Goal: Navigation & Orientation: Find specific page/section

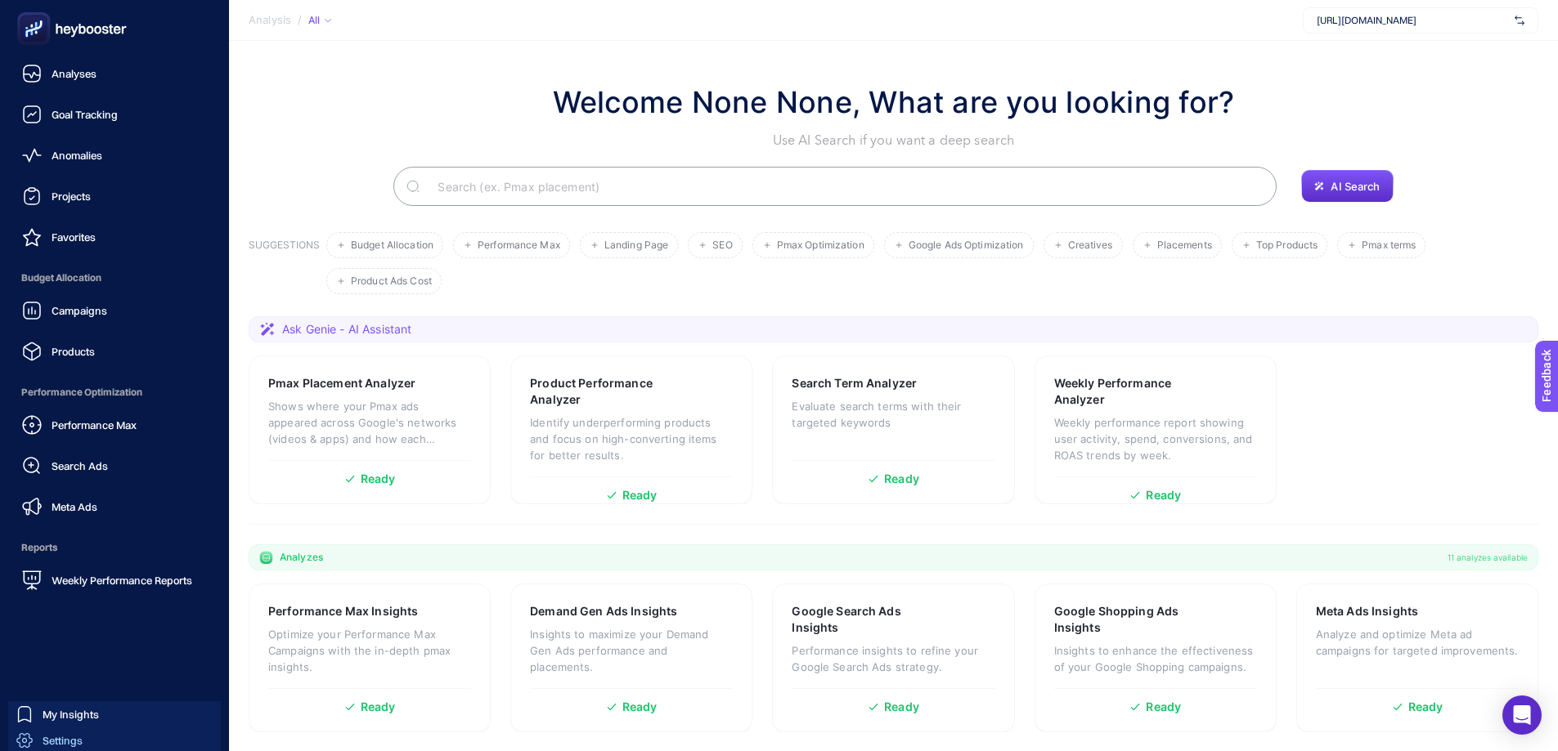
click at [52, 735] on span "Settings" at bounding box center [63, 740] width 40 height 13
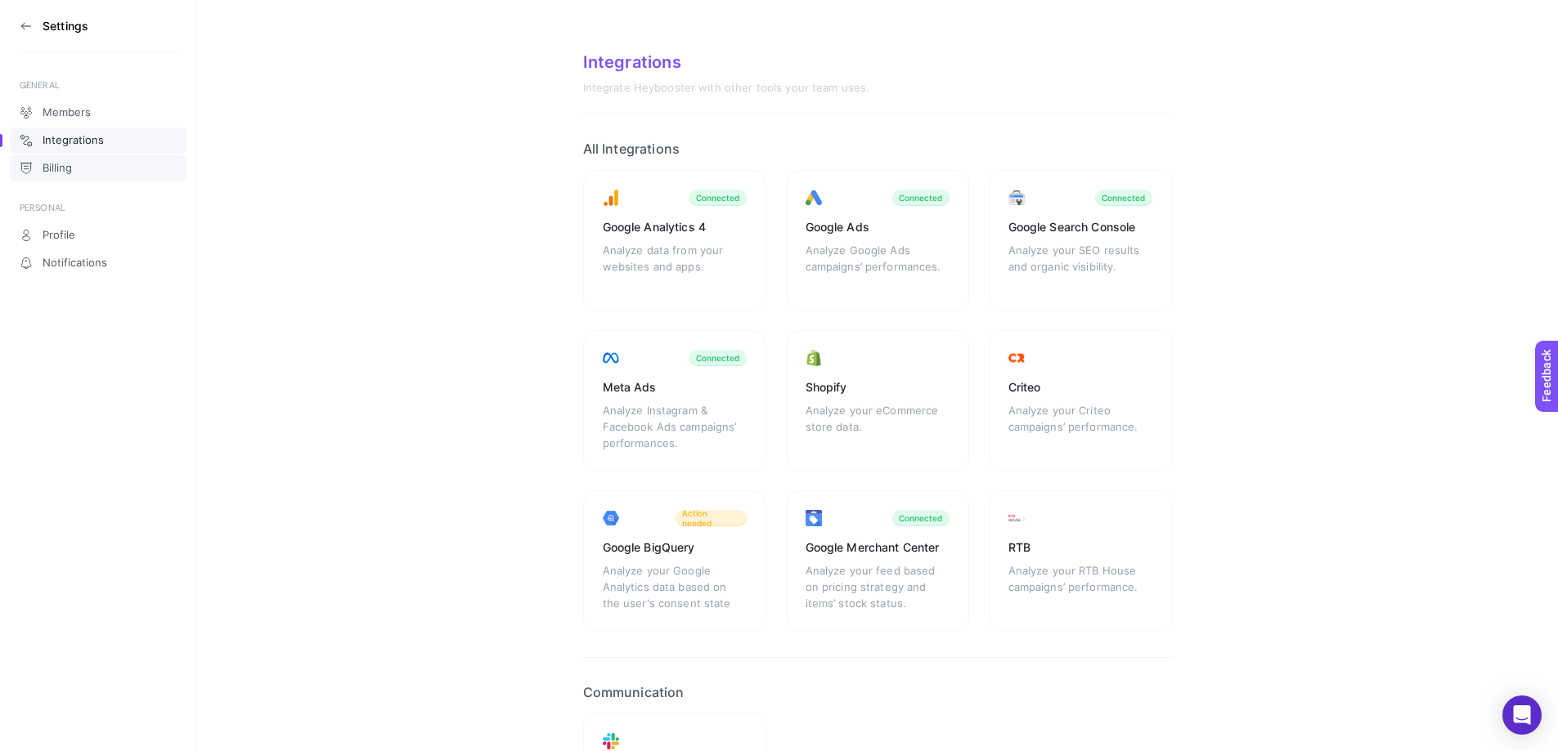
click at [84, 164] on link "Billing" at bounding box center [98, 168] width 177 height 26
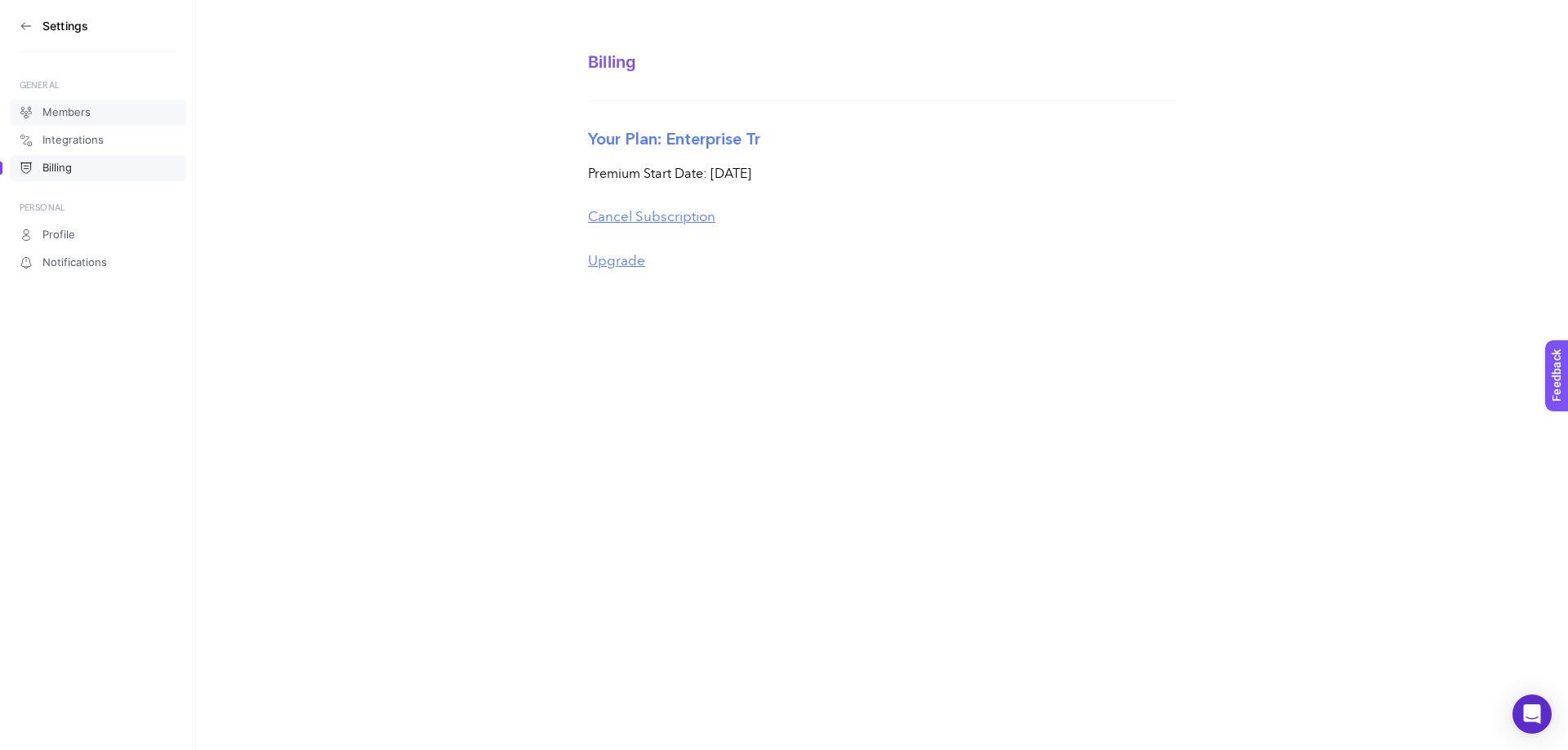
click at [82, 108] on span "Members" at bounding box center [67, 112] width 48 height 13
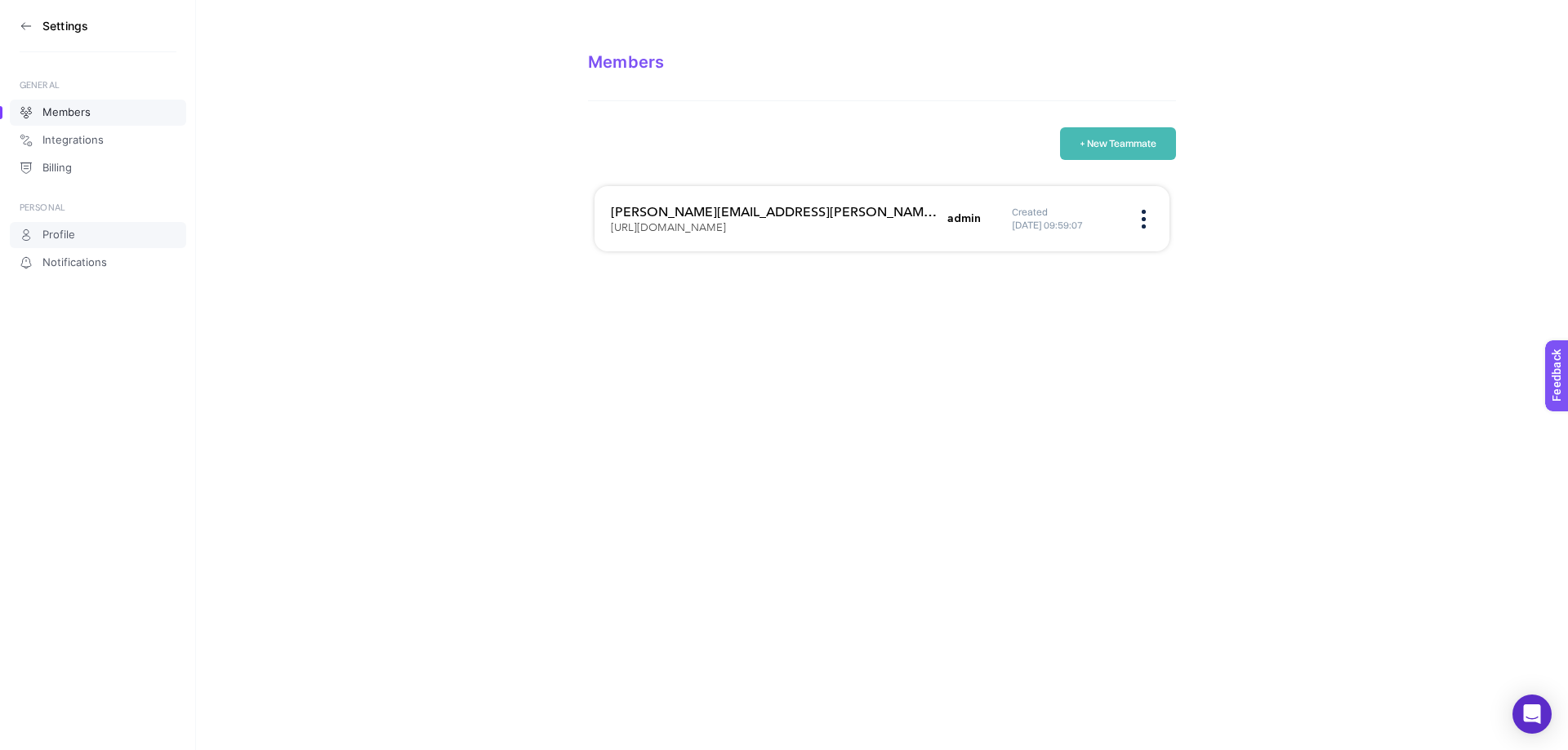
click at [65, 238] on span "Profile" at bounding box center [59, 235] width 33 height 13
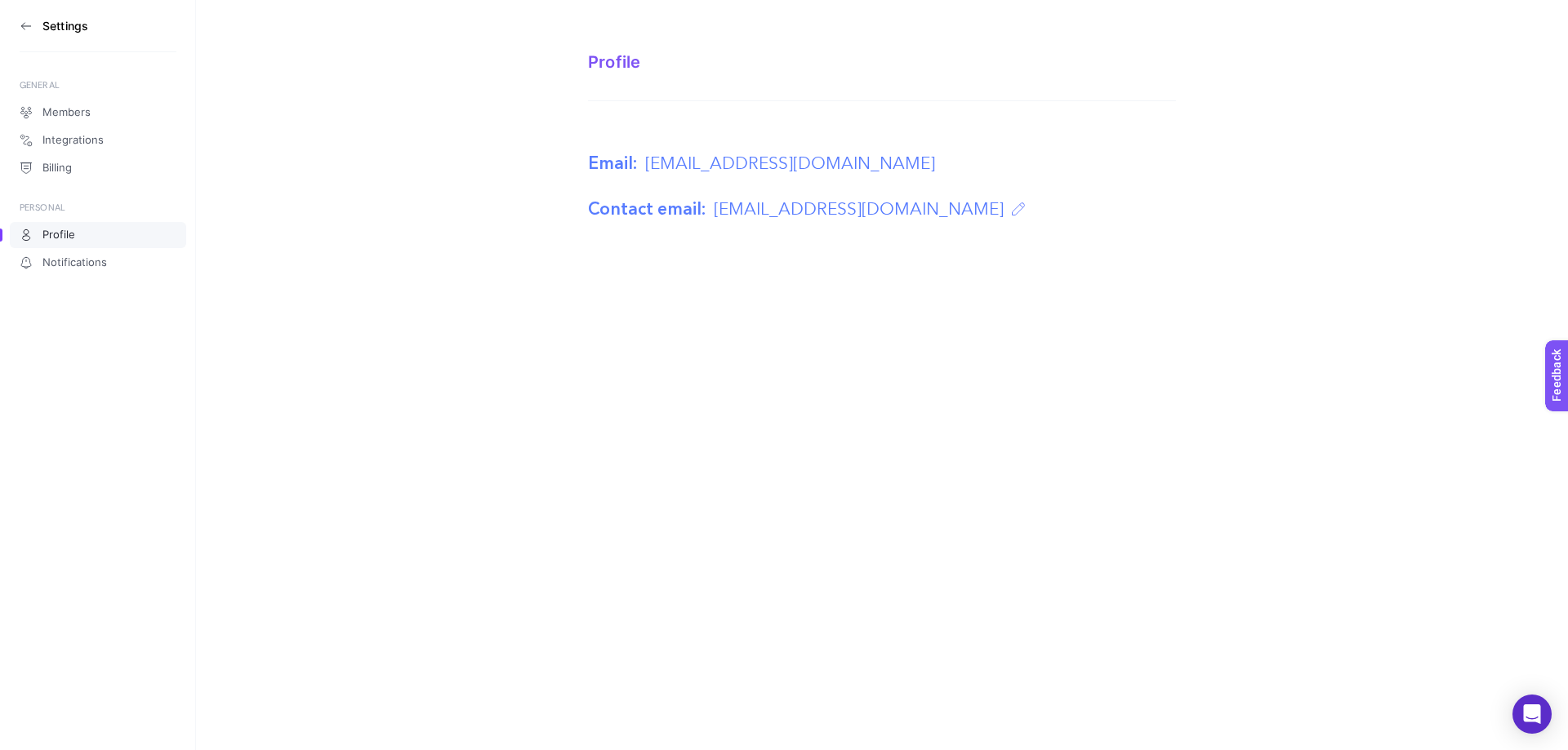
click at [26, 29] on icon at bounding box center [26, 26] width 13 height 13
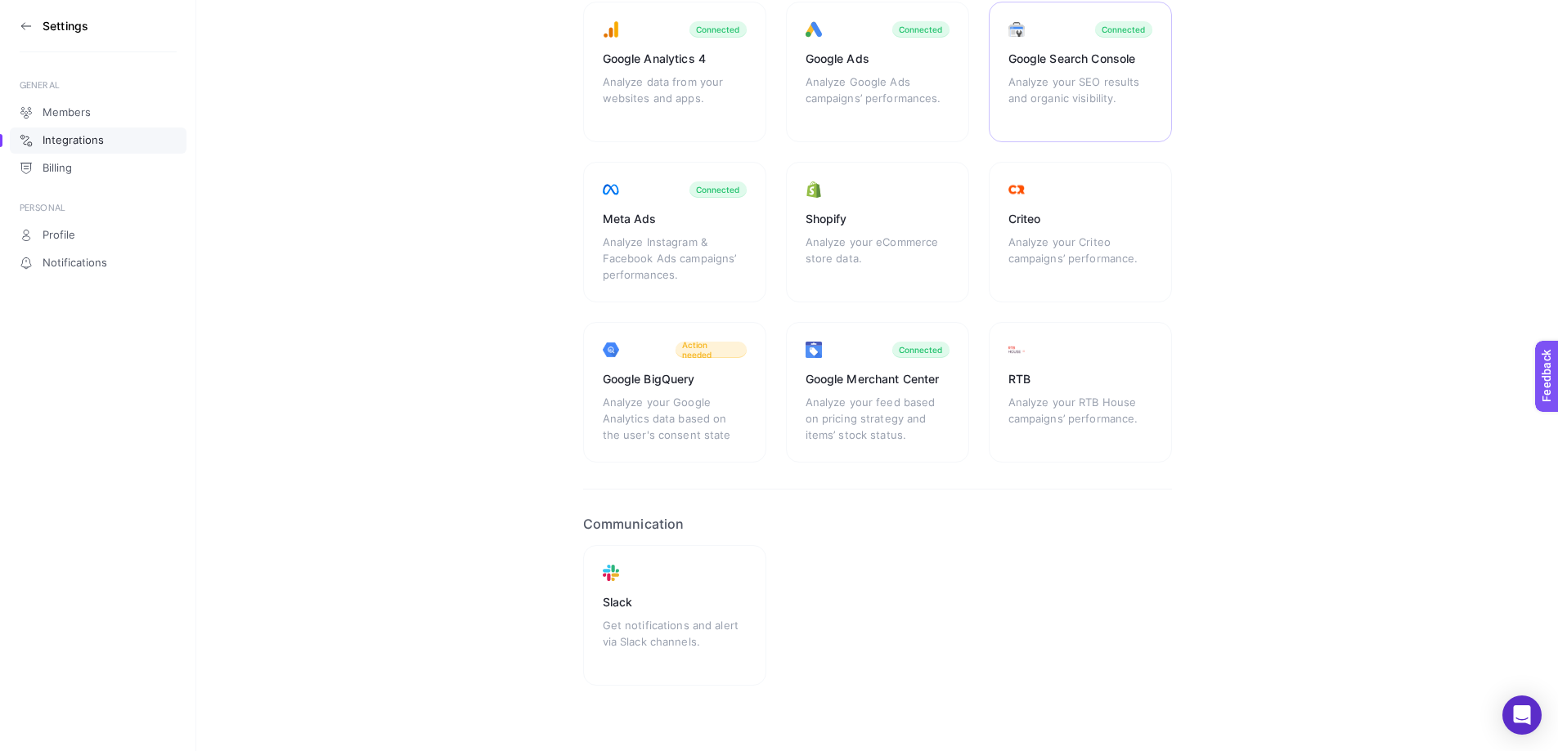
scroll to position [182, 0]
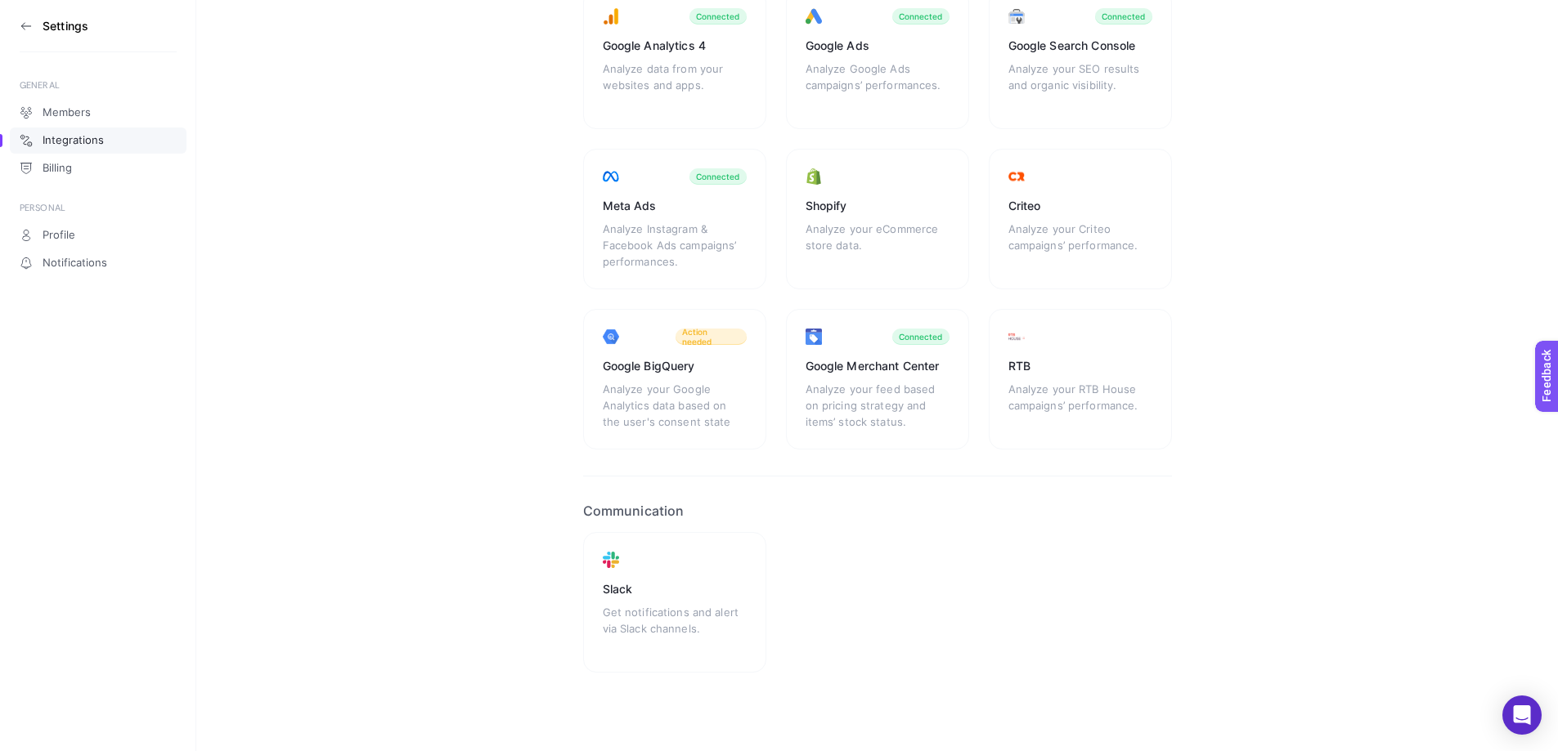
click at [47, 24] on h3 "Settings" at bounding box center [66, 26] width 46 height 13
click at [28, 24] on icon at bounding box center [26, 26] width 13 height 13
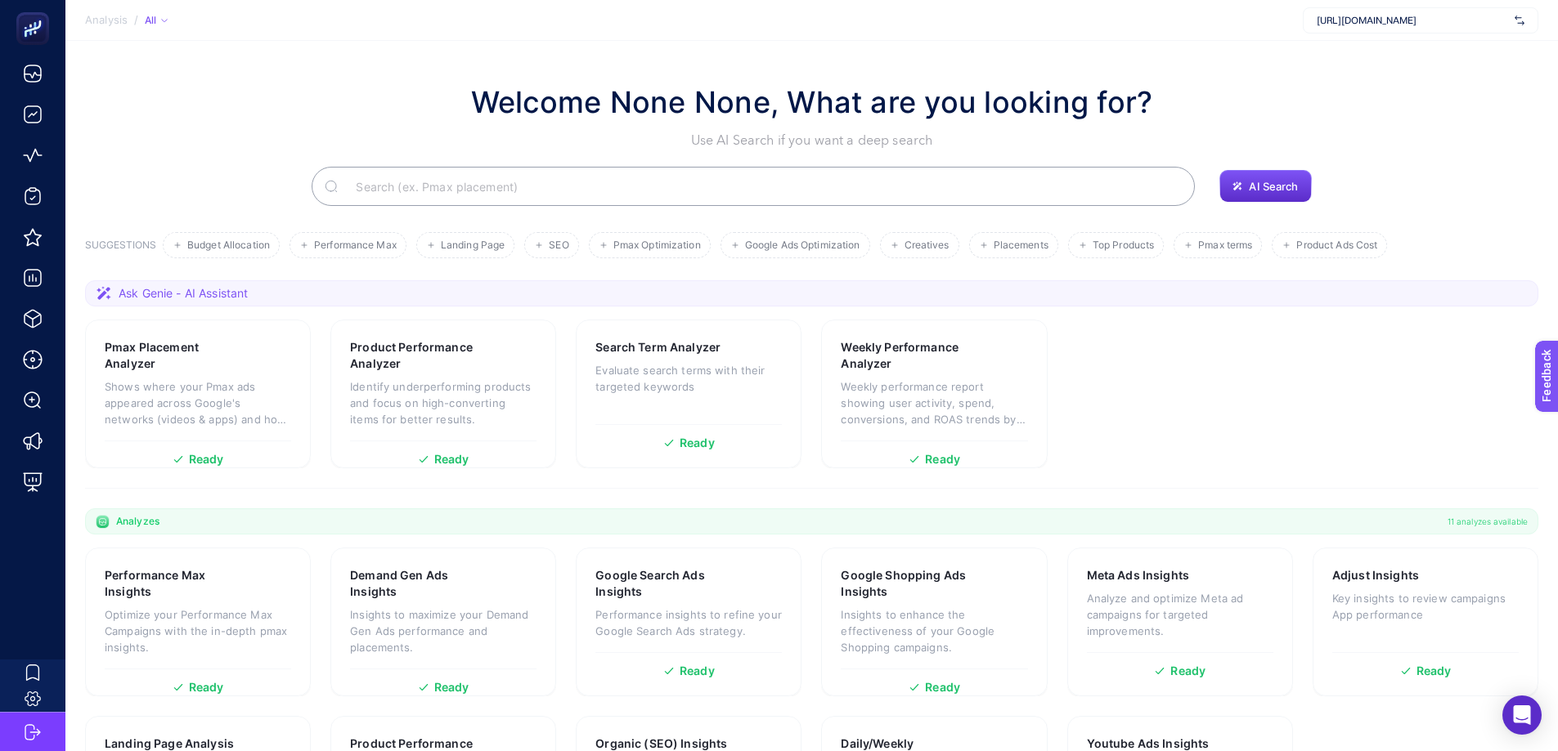
click at [514, 189] on input "Search" at bounding box center [762, 187] width 839 height 46
